Goal: Book appointment/travel/reservation

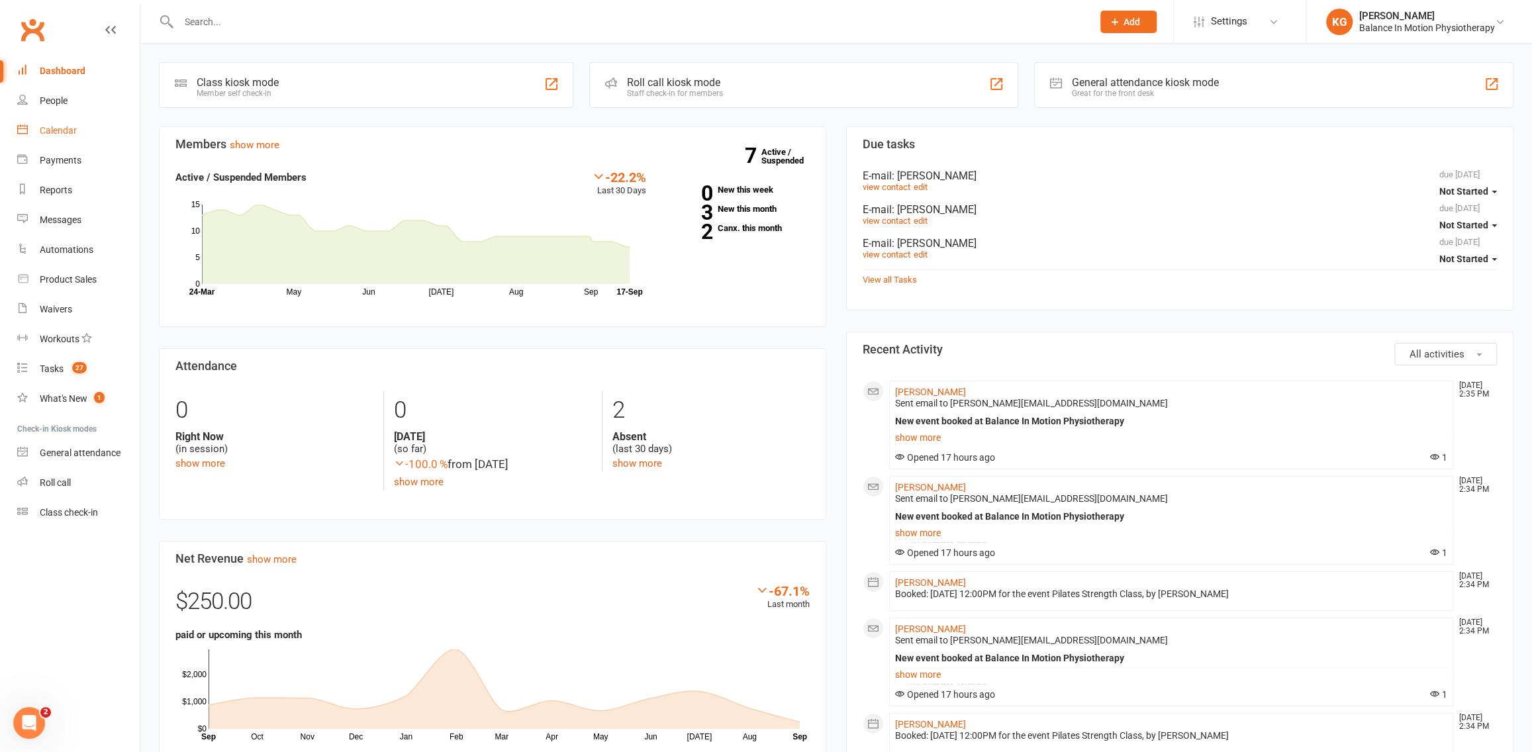
click at [63, 129] on div "Calendar" at bounding box center [58, 130] width 37 height 11
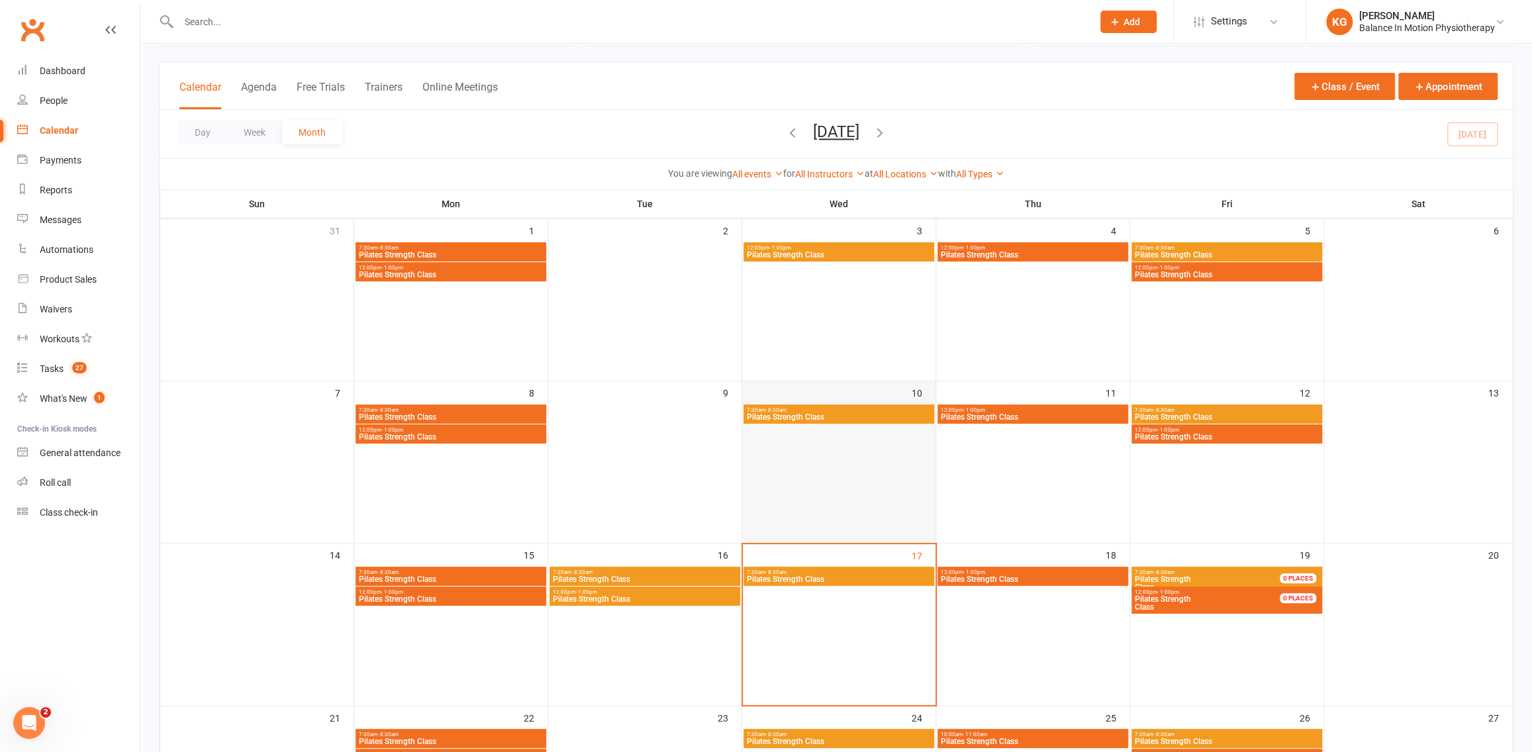
scroll to position [215, 0]
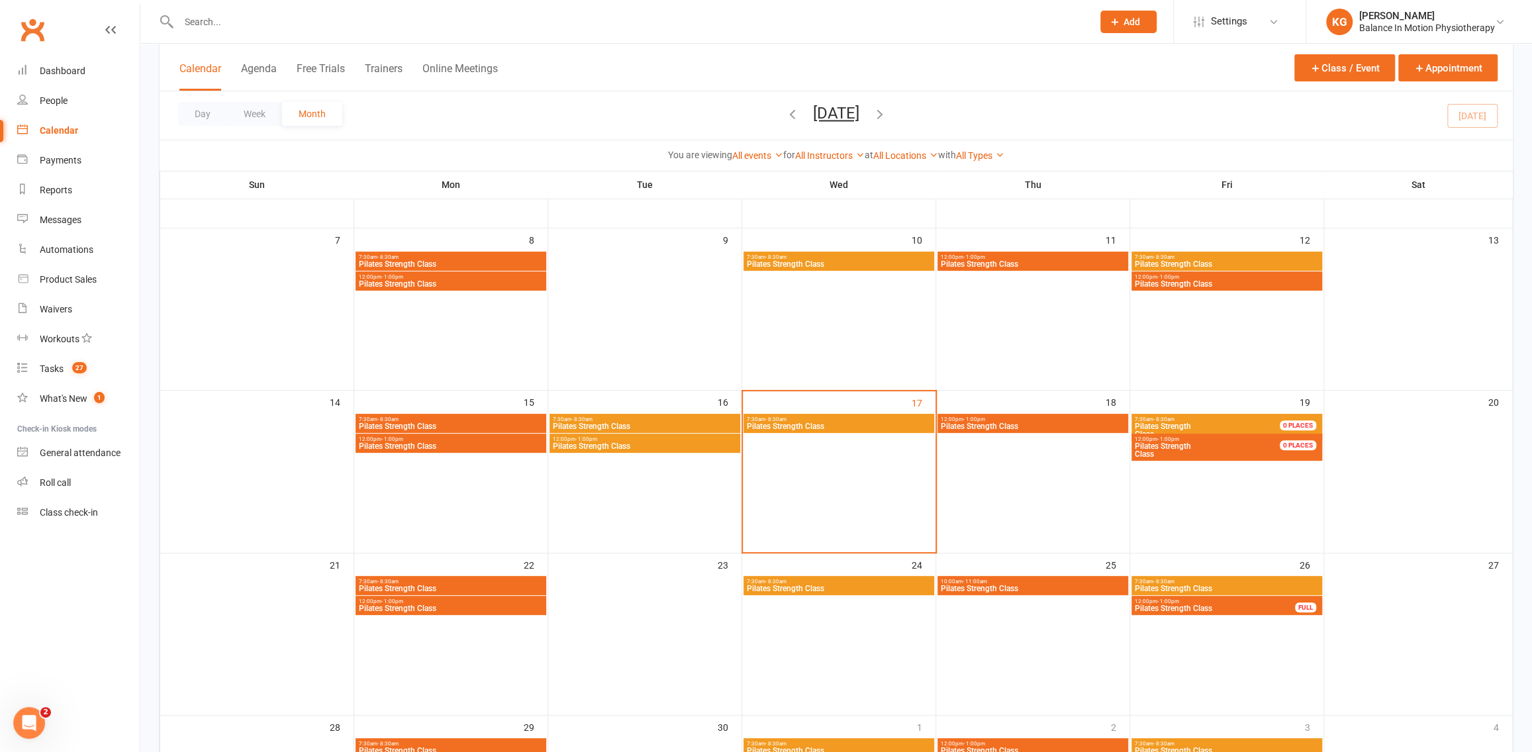
click at [837, 424] on span "Pilates Strength Class" at bounding box center [838, 426] width 185 height 8
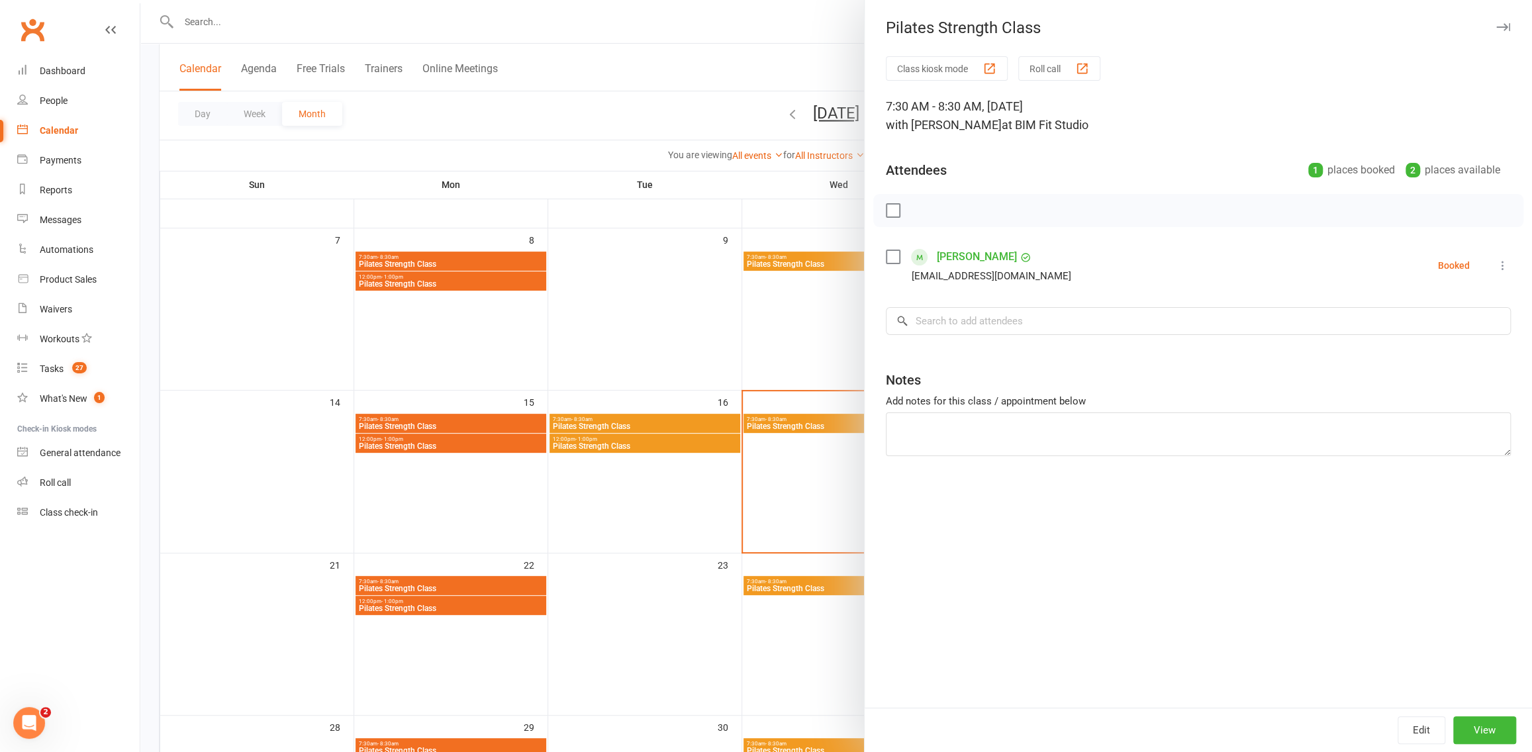
click at [750, 372] on div at bounding box center [836, 376] width 1392 height 752
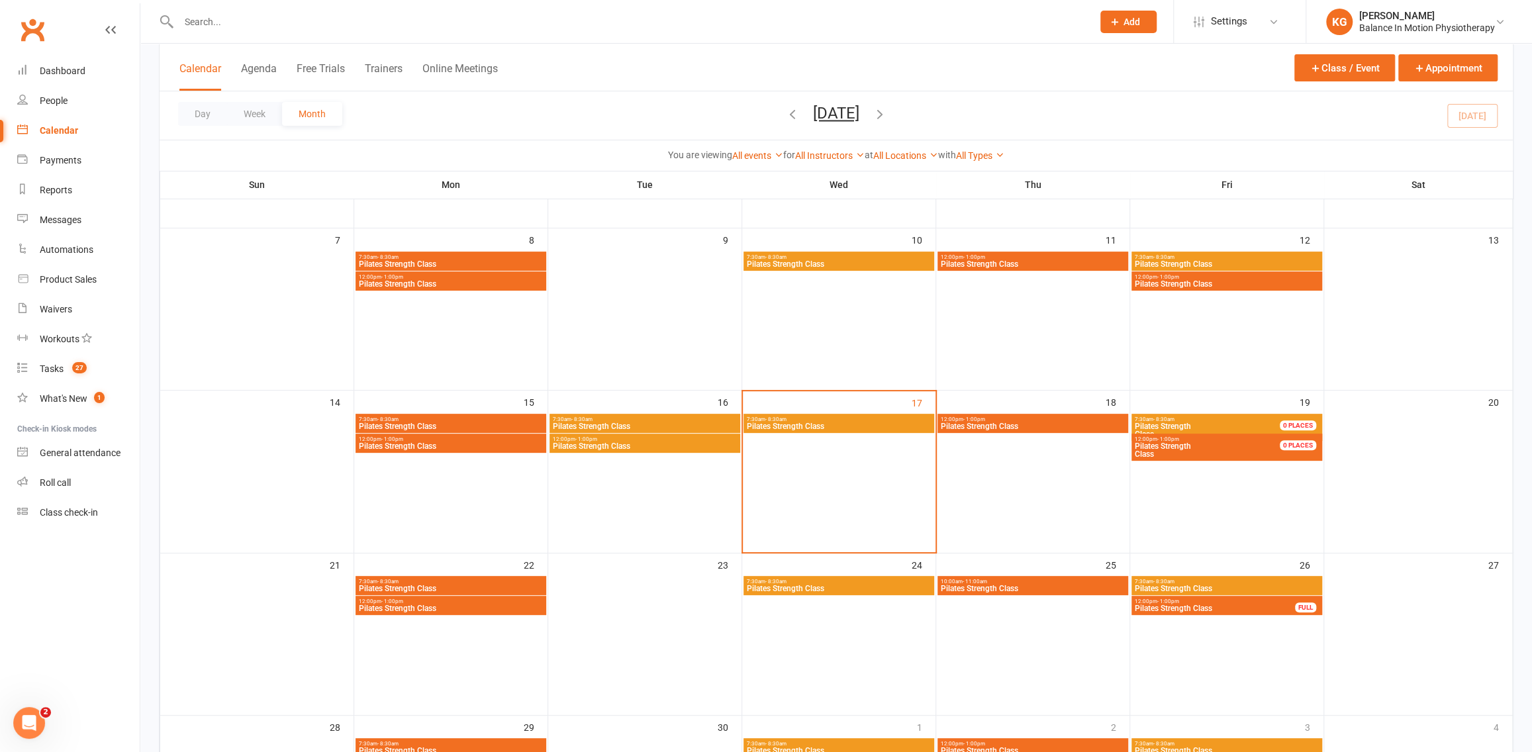
click at [981, 428] on span "Pilates Strength Class" at bounding box center [1032, 426] width 185 height 8
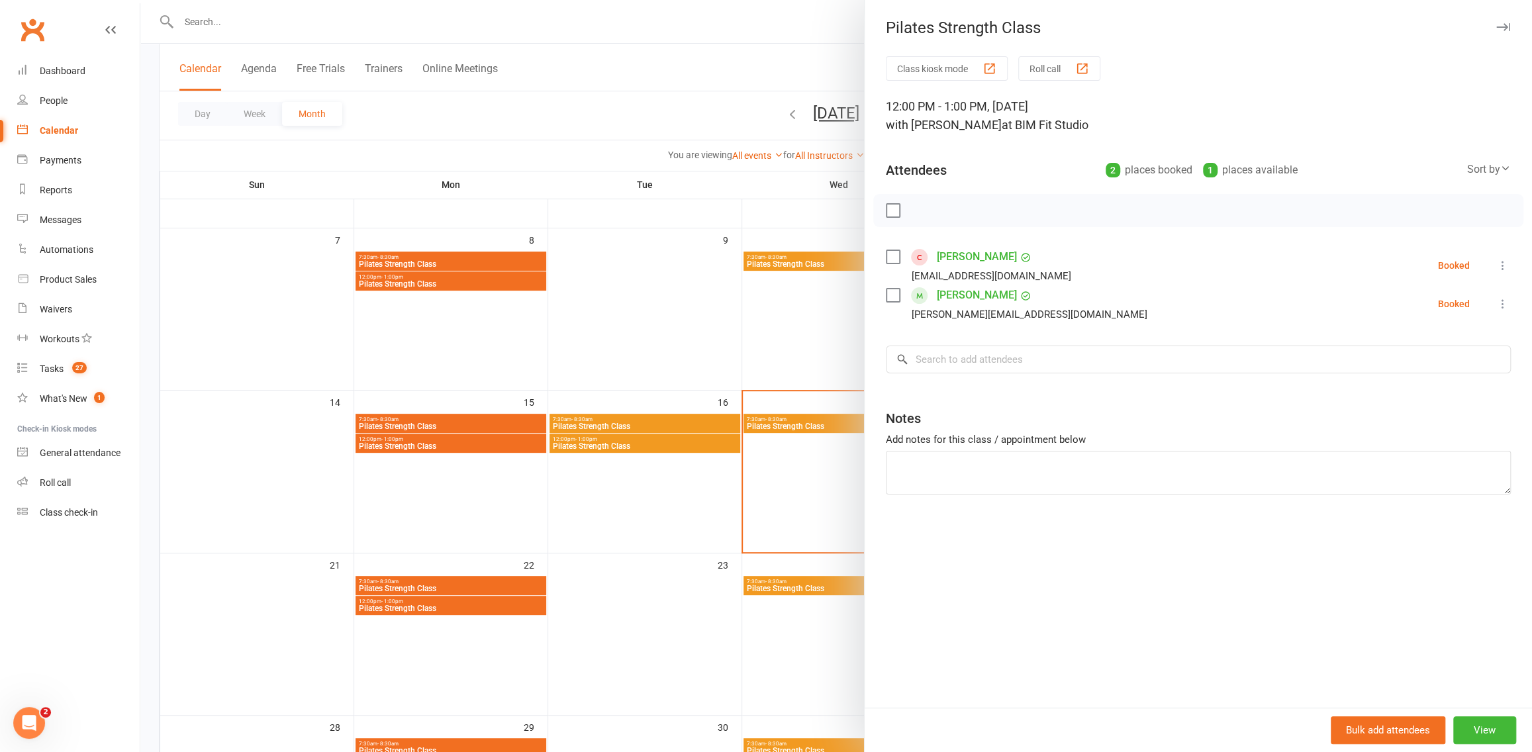
click at [742, 291] on div at bounding box center [836, 376] width 1392 height 752
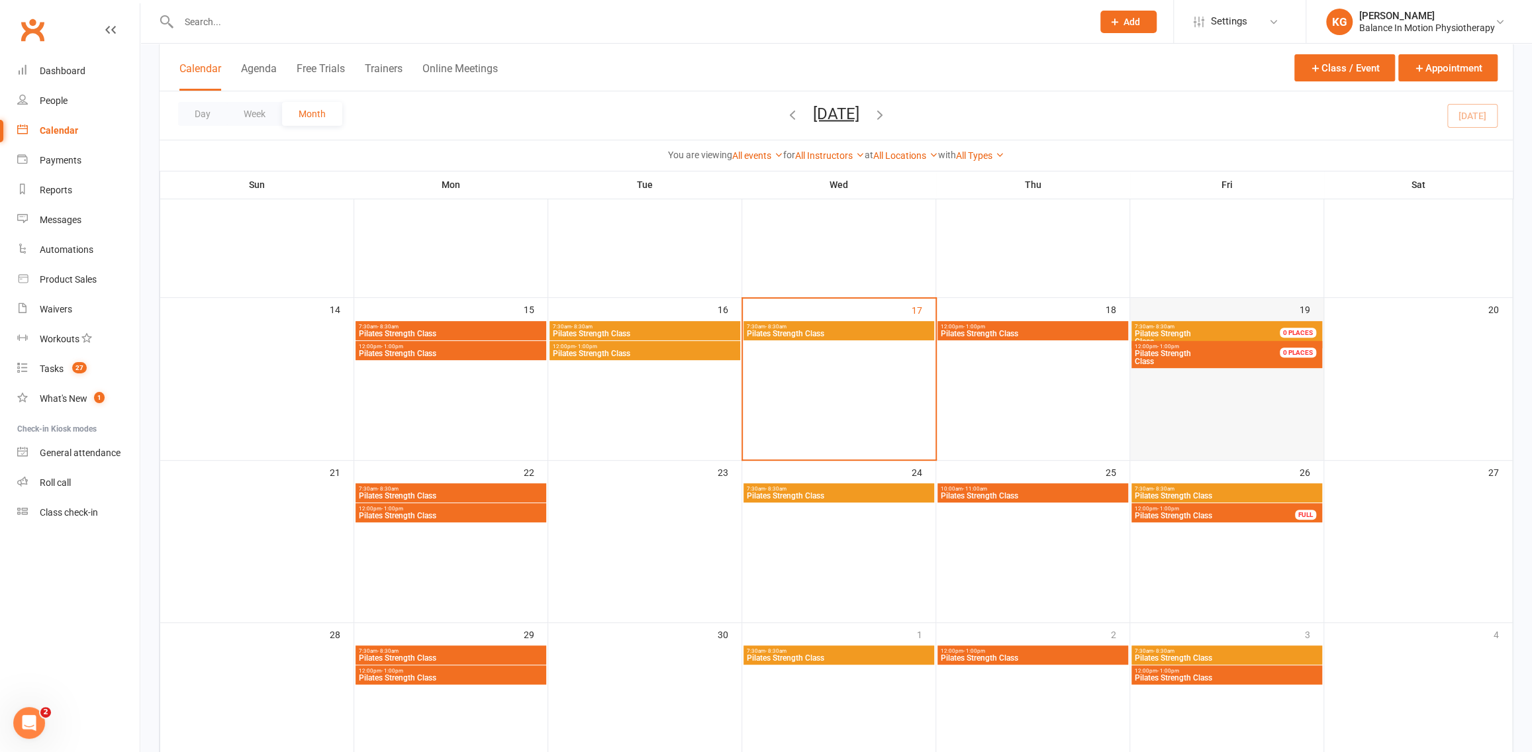
scroll to position [309, 0]
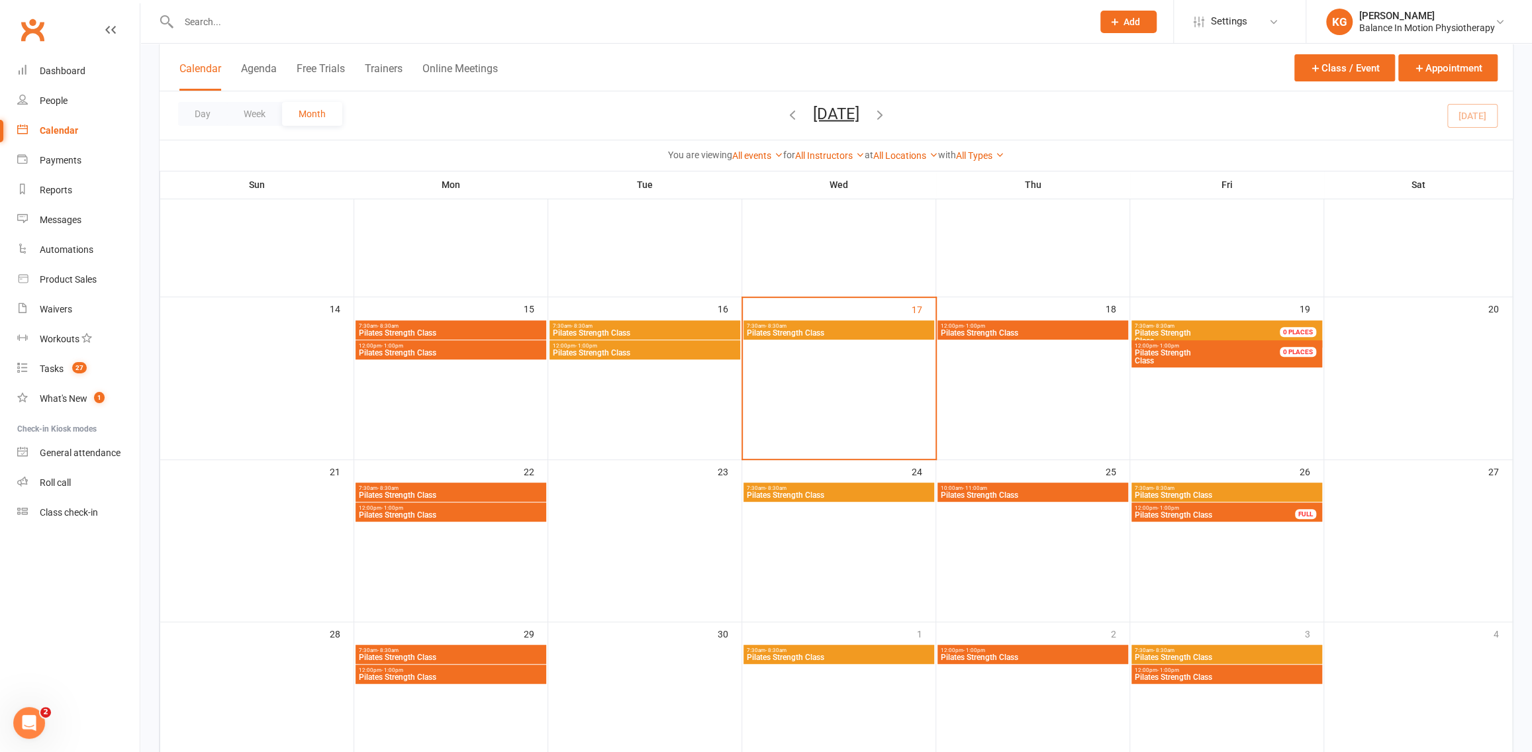
click at [1227, 362] on span "Pilates Strength Class" at bounding box center [1215, 357] width 162 height 16
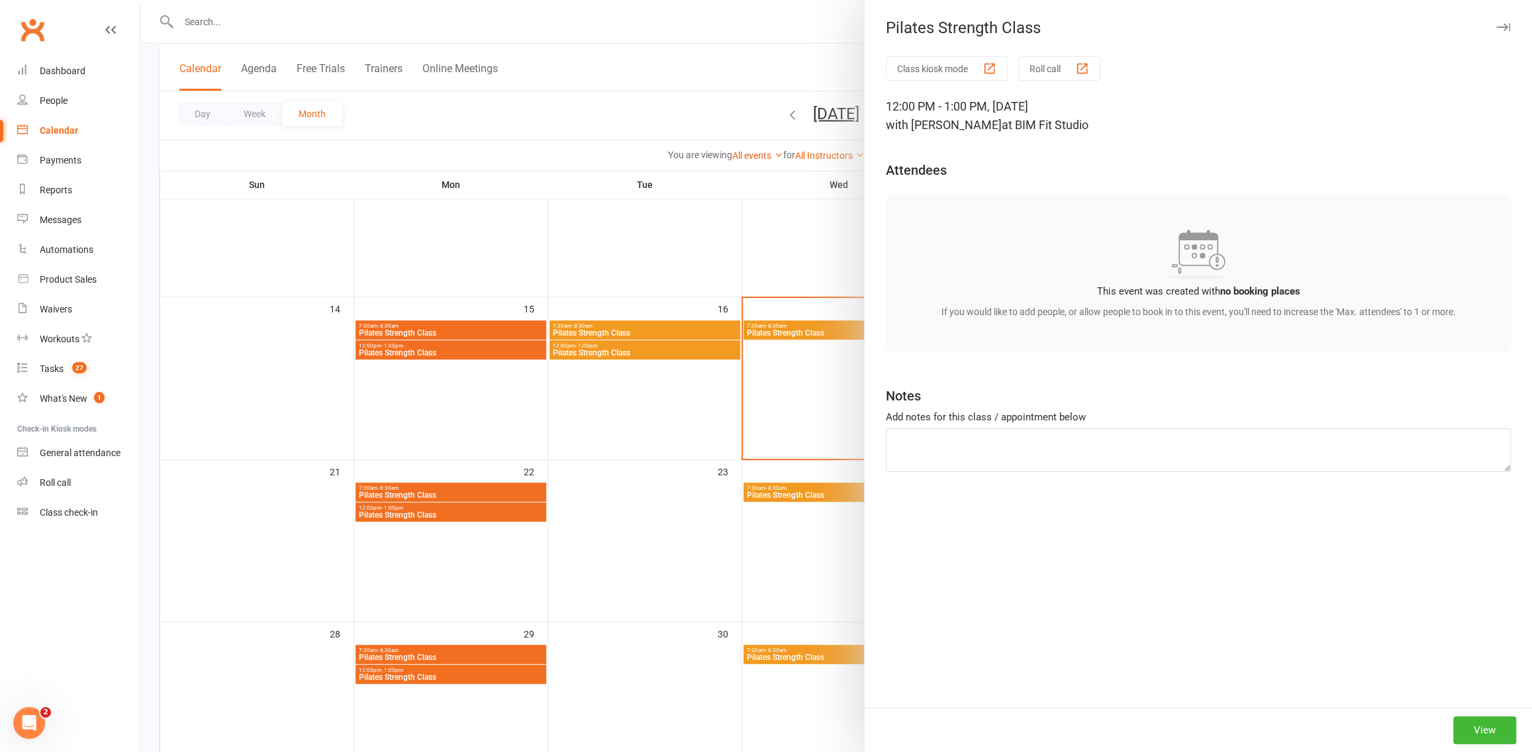
click at [750, 306] on div at bounding box center [836, 376] width 1392 height 752
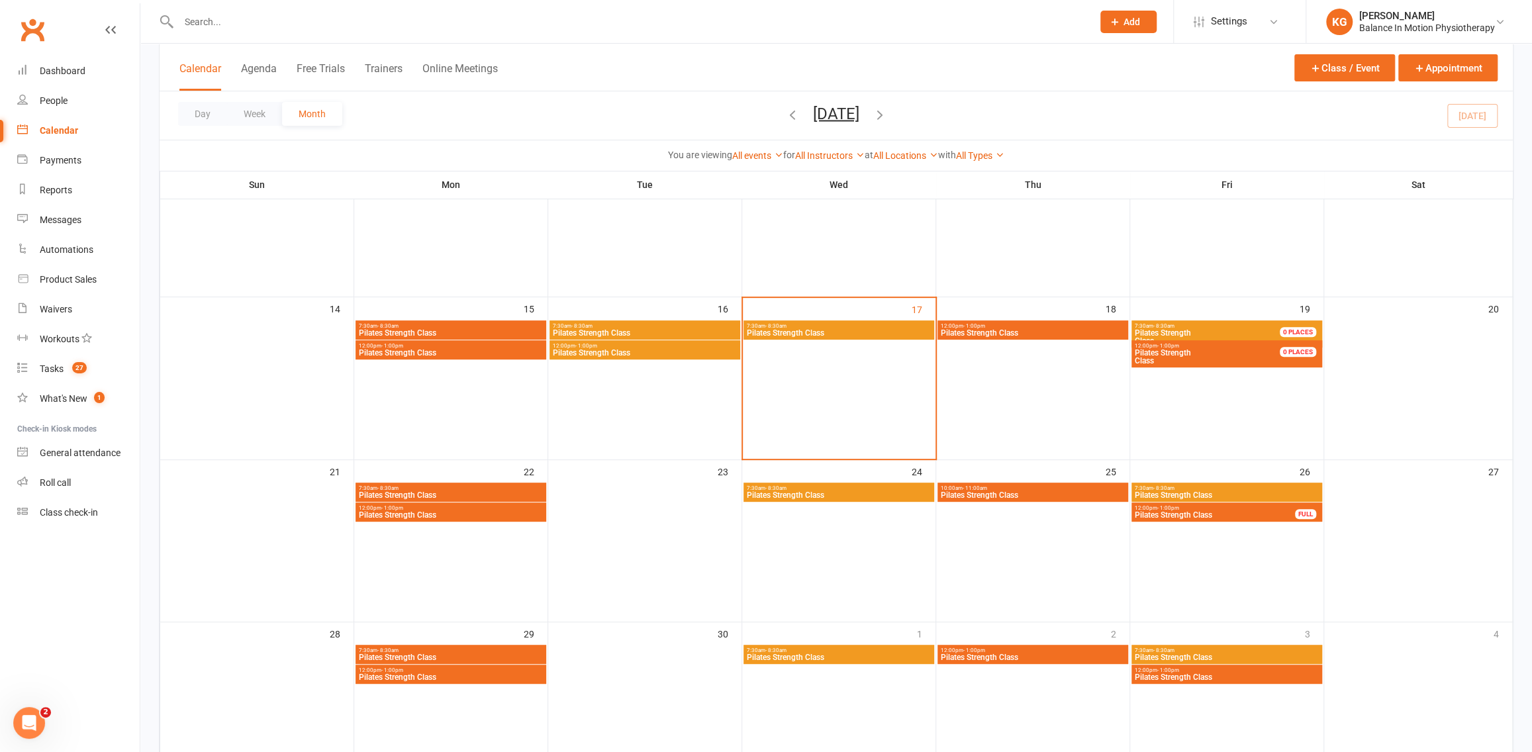
click at [1218, 334] on span "Pilates Strength Class" at bounding box center [1215, 337] width 162 height 16
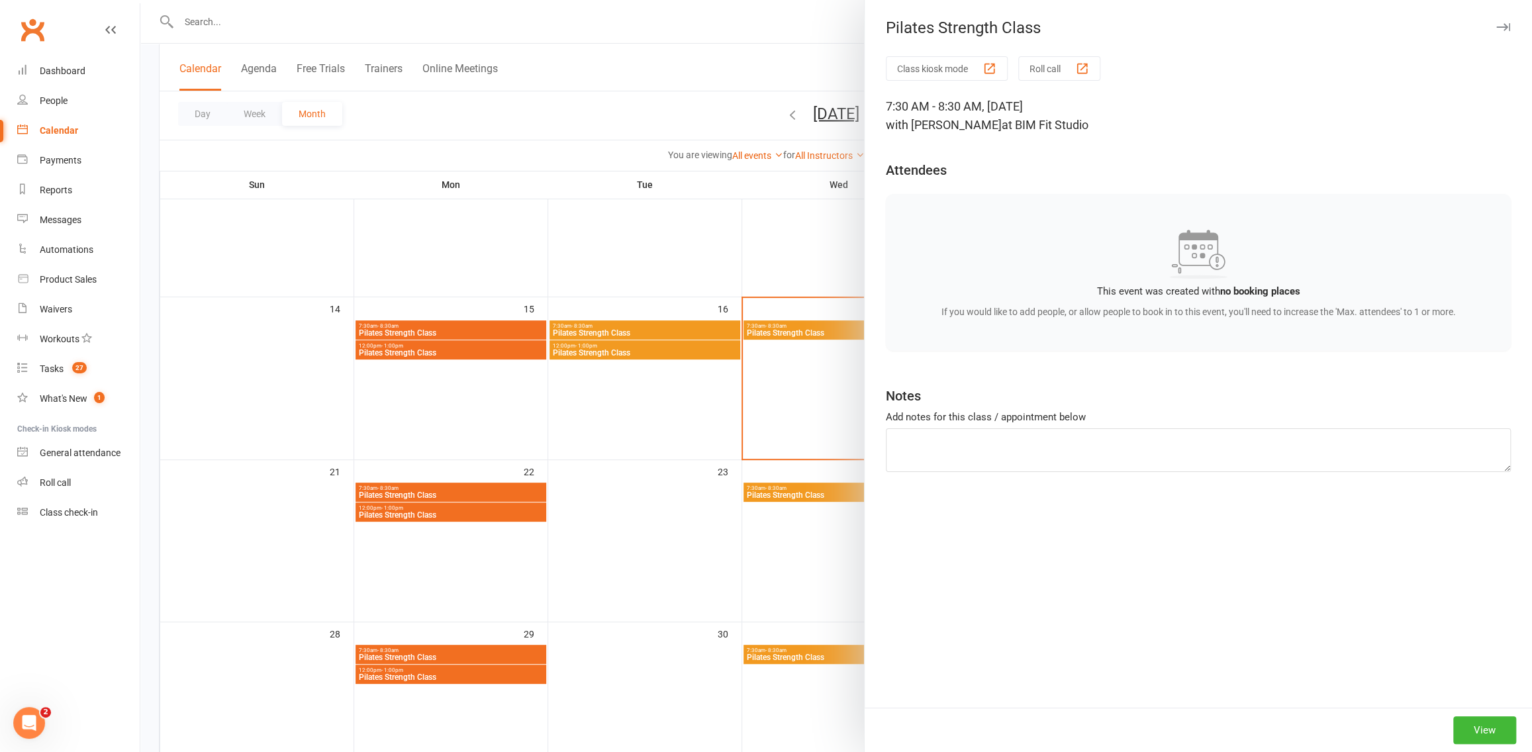
click at [797, 409] on div at bounding box center [836, 376] width 1392 height 752
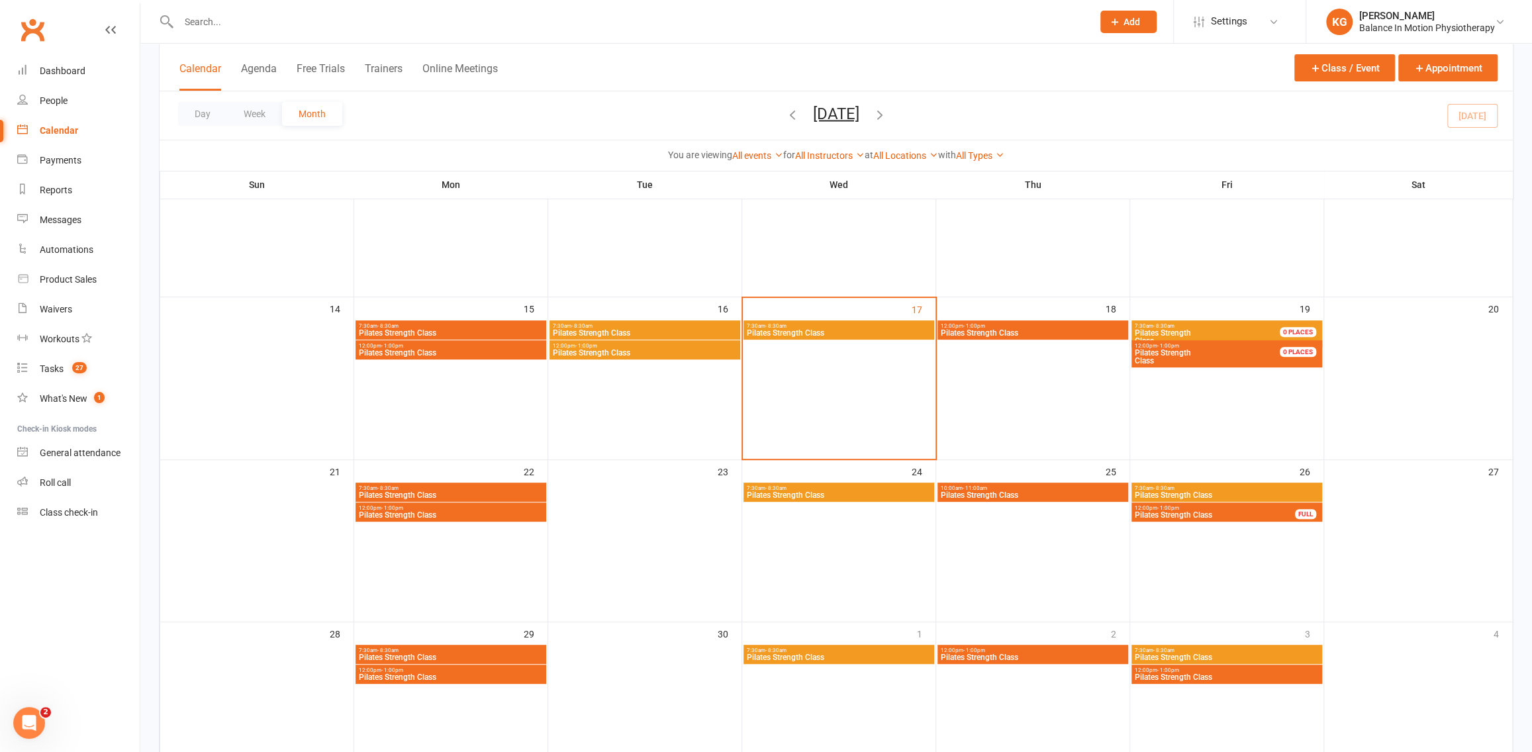
click at [1218, 338] on span "Pilates Strength Class" at bounding box center [1215, 337] width 162 height 16
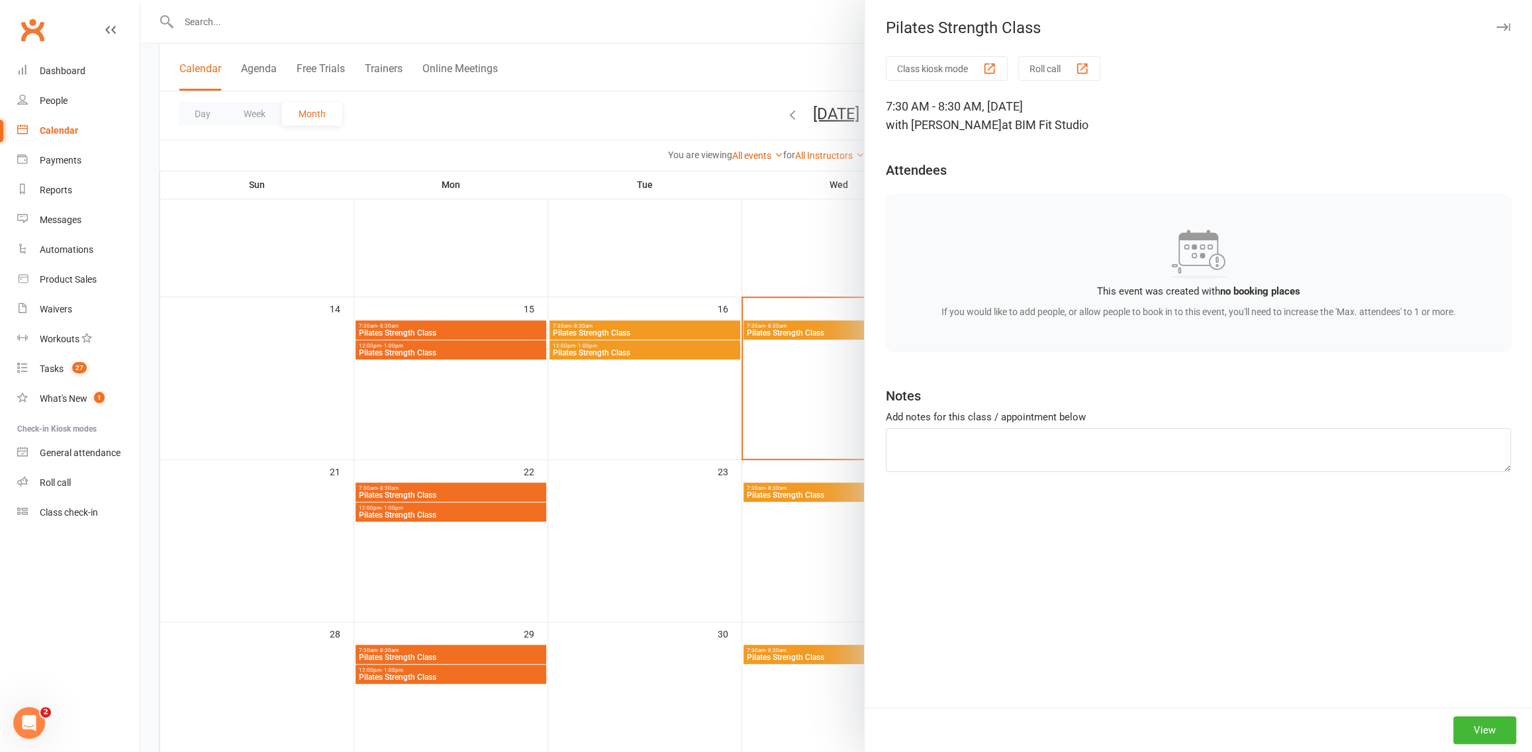
drag, startPoint x: 755, startPoint y: 371, endPoint x: 1030, endPoint y: 371, distance: 274.8
click at [755, 371] on div at bounding box center [836, 376] width 1392 height 752
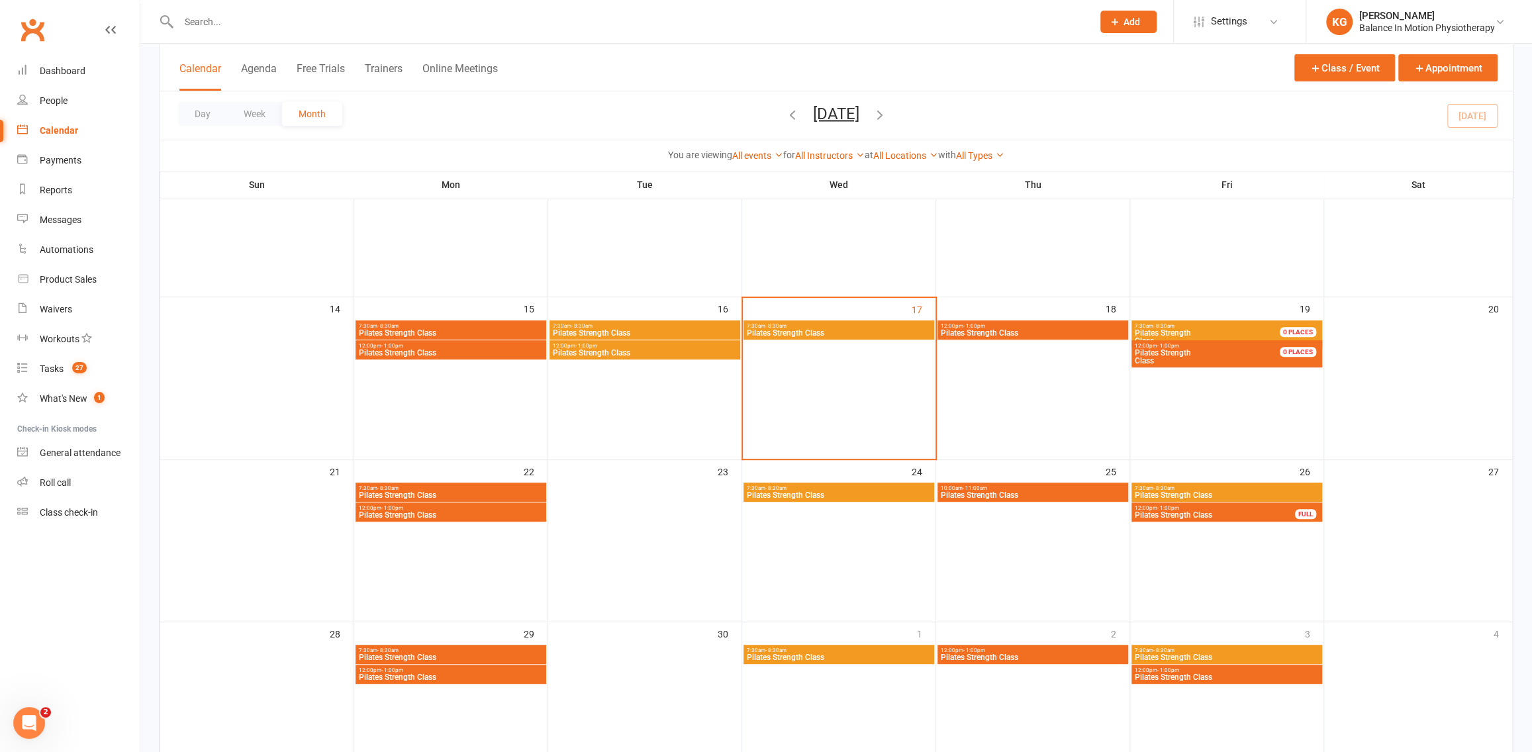
click at [1244, 354] on span "Pilates Strength Class" at bounding box center [1215, 357] width 162 height 16
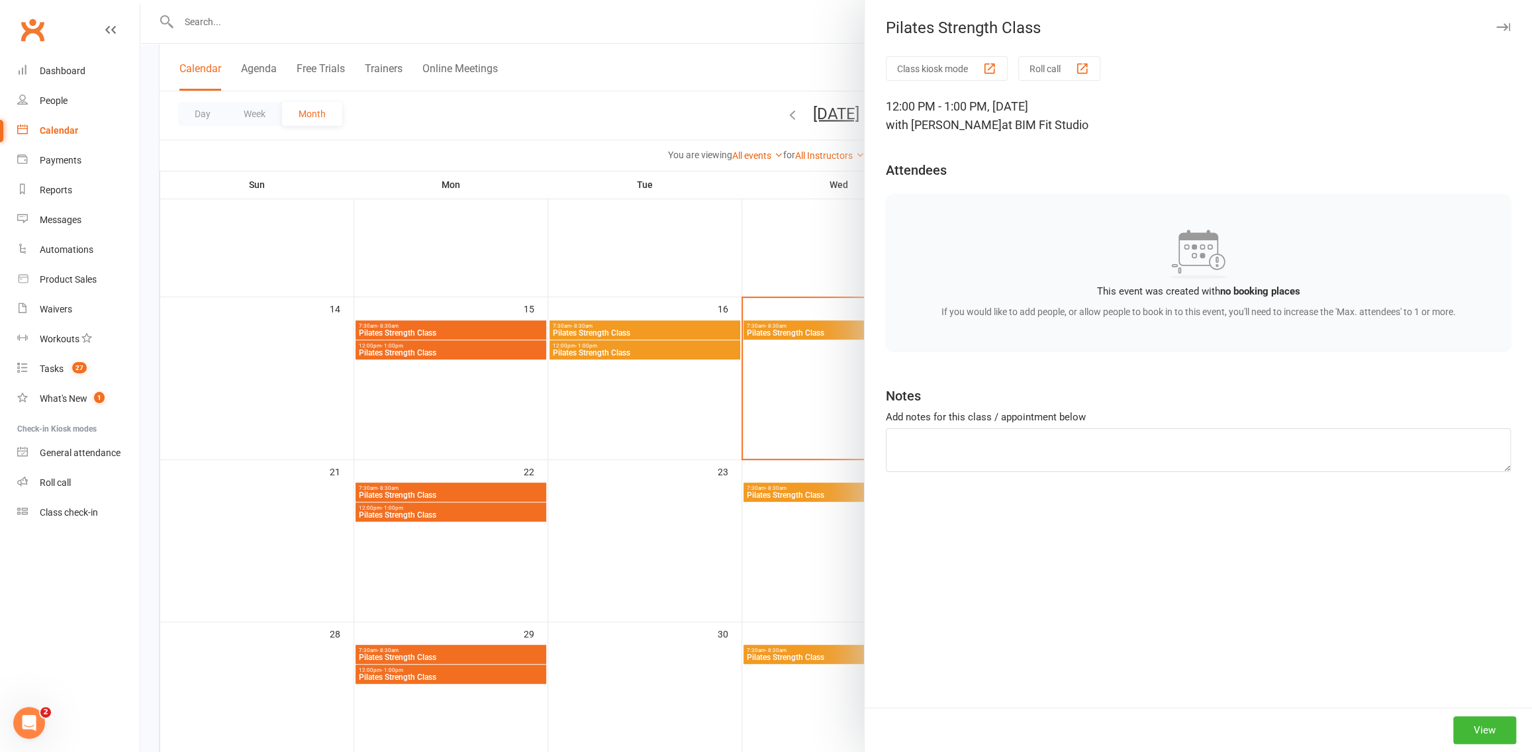
click at [795, 375] on div at bounding box center [836, 376] width 1392 height 752
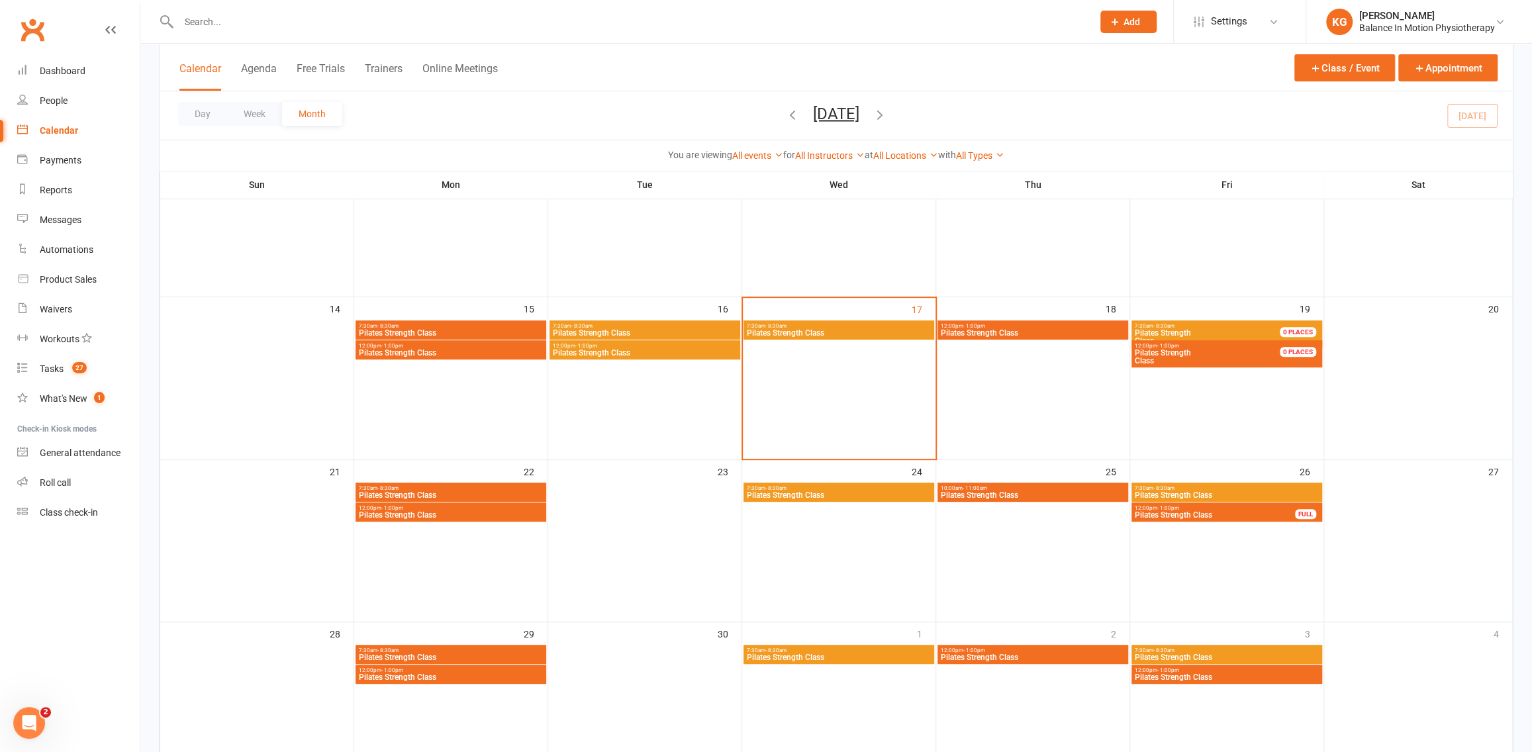
click at [1230, 517] on span "Pilates Strength Class" at bounding box center [1215, 515] width 162 height 8
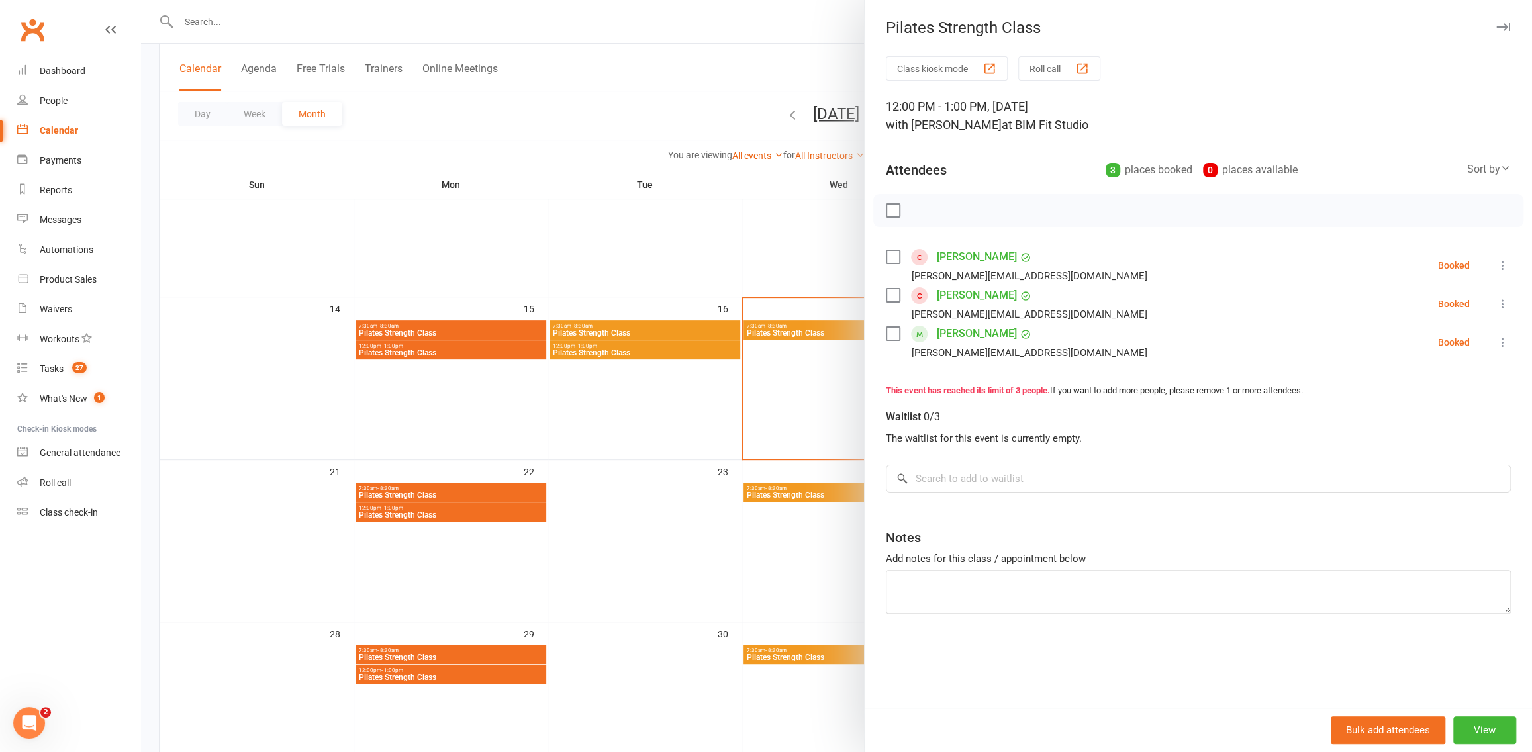
click at [702, 403] on div at bounding box center [836, 376] width 1392 height 752
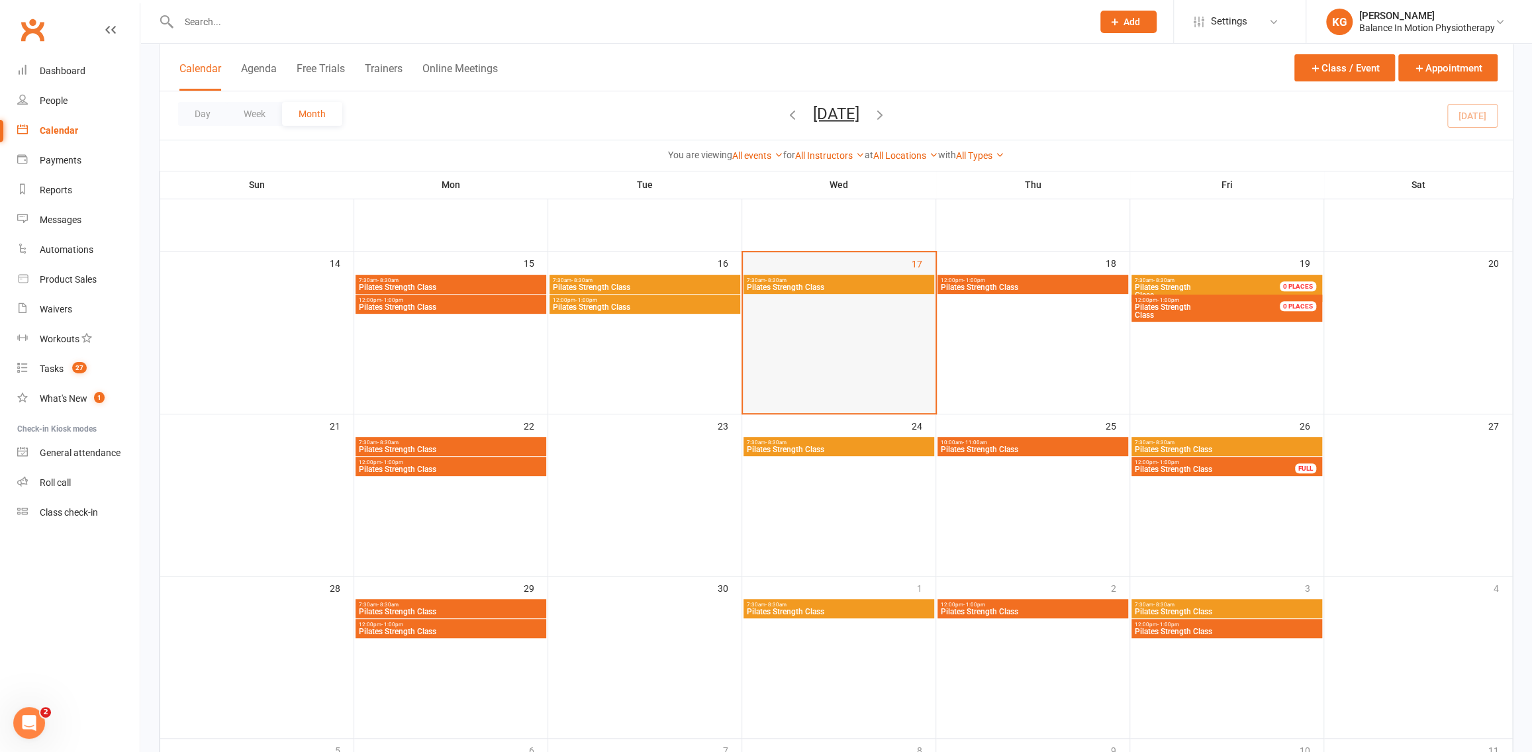
scroll to position [352, 0]
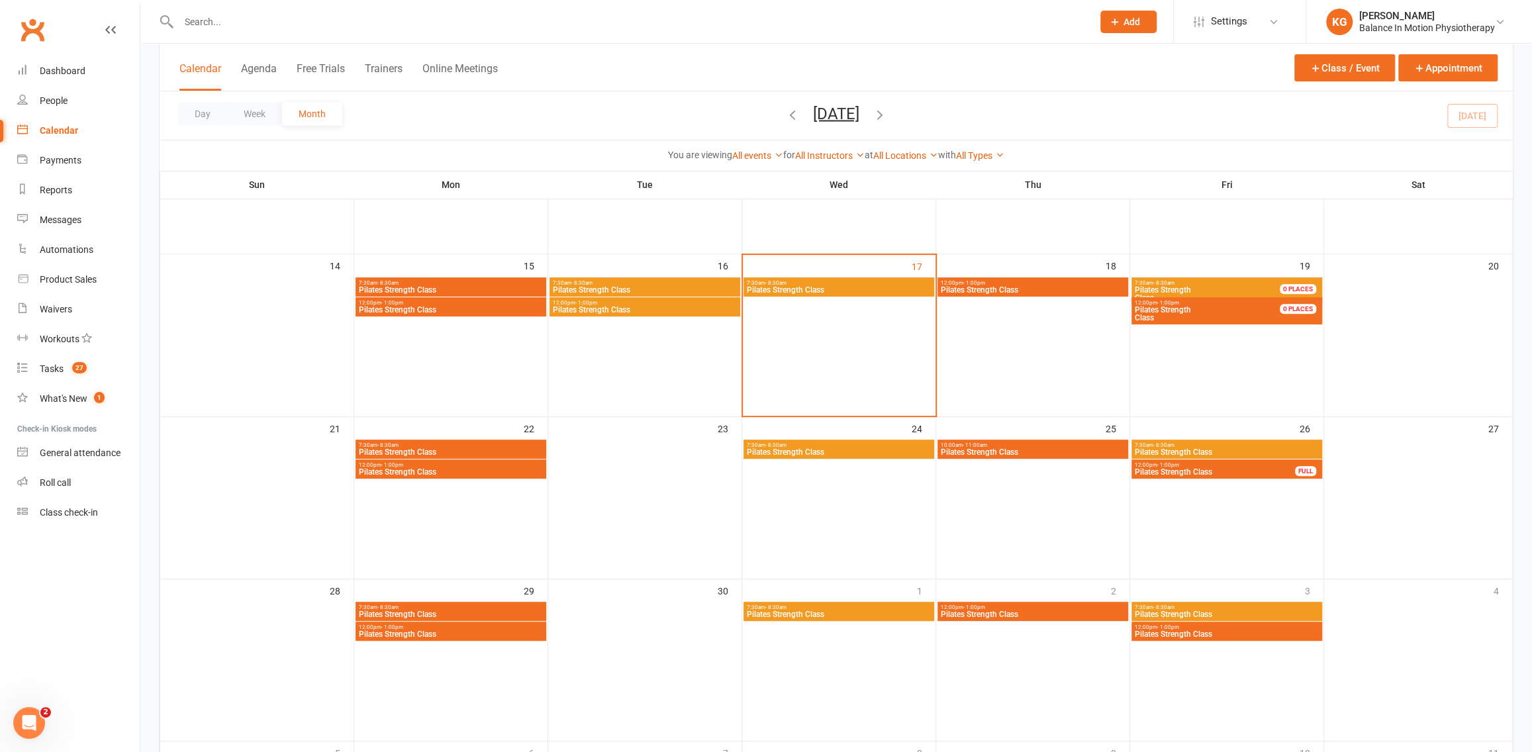
click at [836, 282] on span "7:30am - 8:30am" at bounding box center [838, 283] width 185 height 6
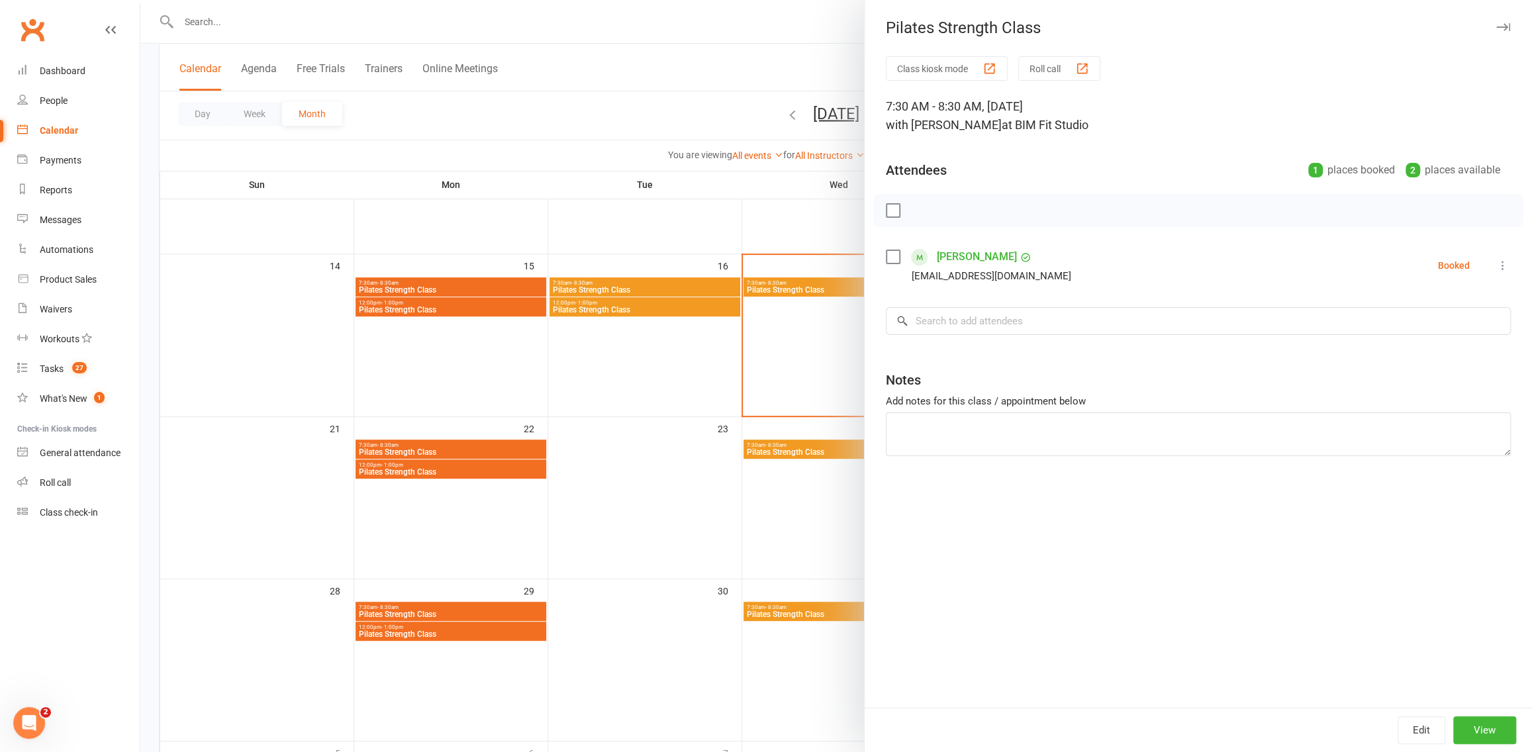
click at [637, 54] on div at bounding box center [836, 376] width 1392 height 752
